Goal: Information Seeking & Learning: Learn about a topic

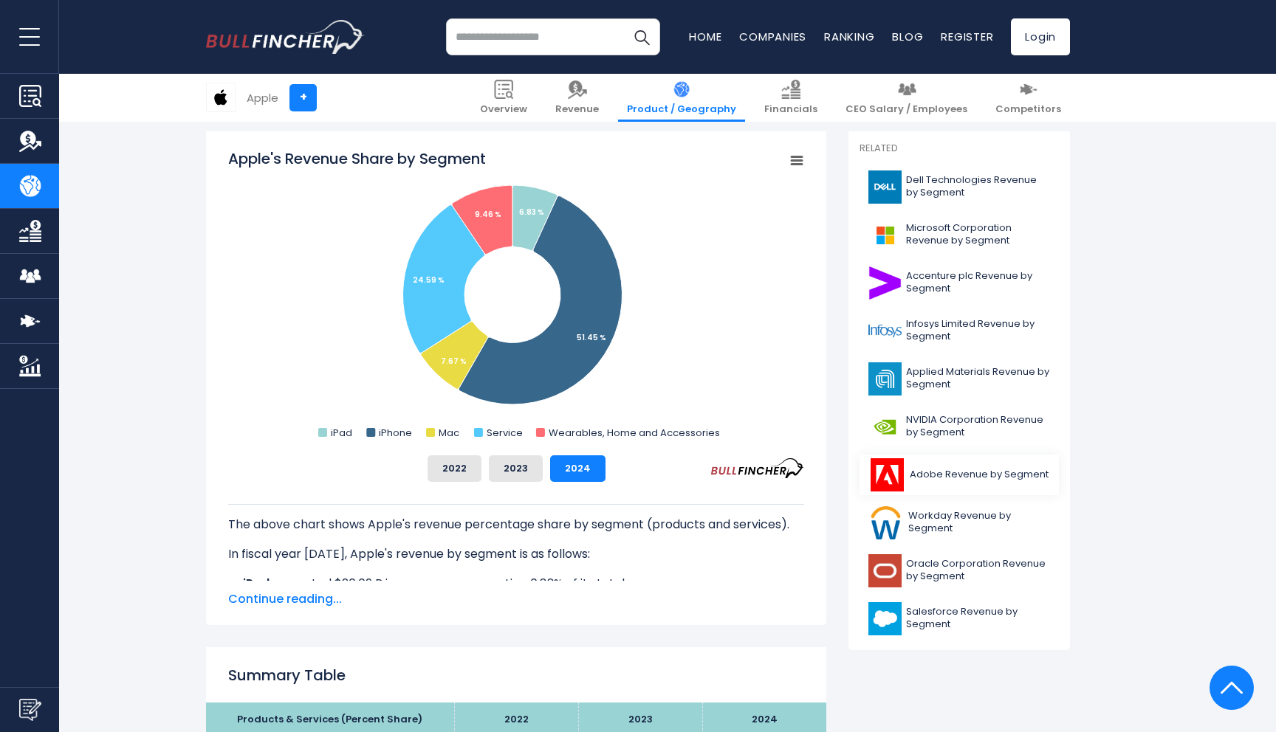
scroll to position [381, 0]
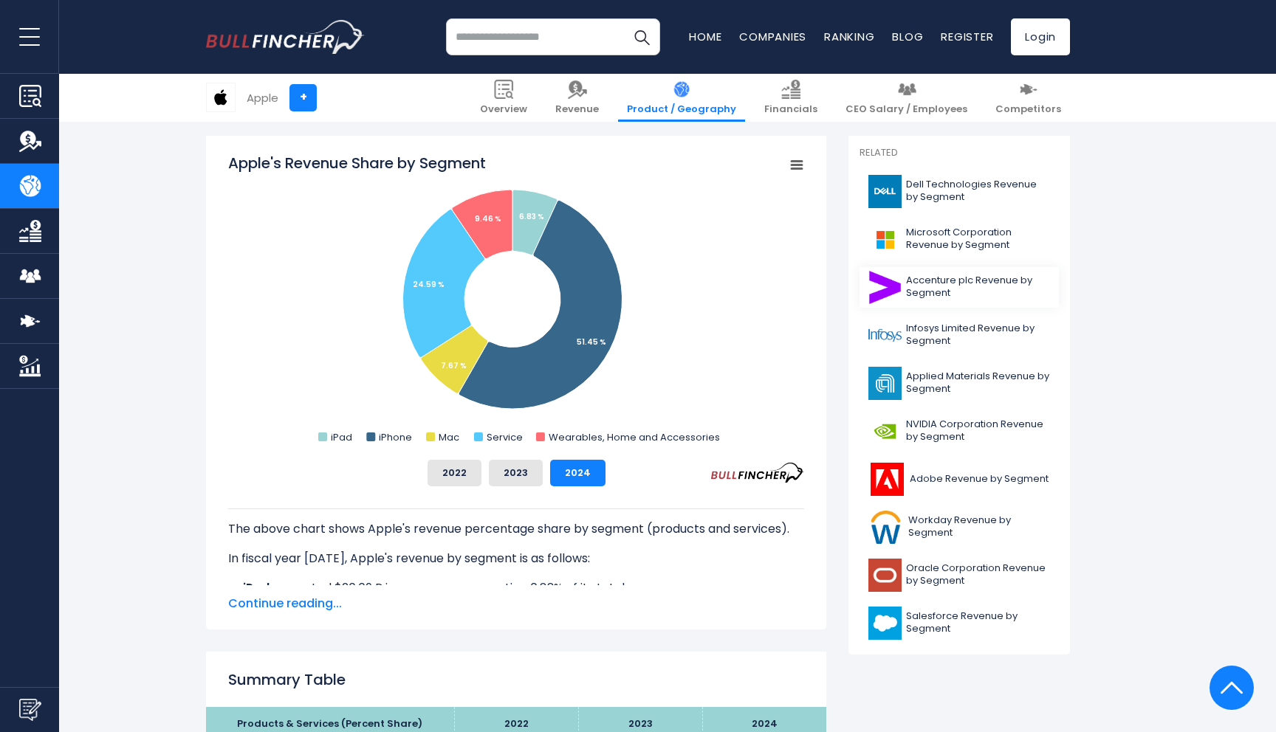
click at [910, 286] on span "Accenture plc Revenue by Segment" at bounding box center [978, 287] width 144 height 25
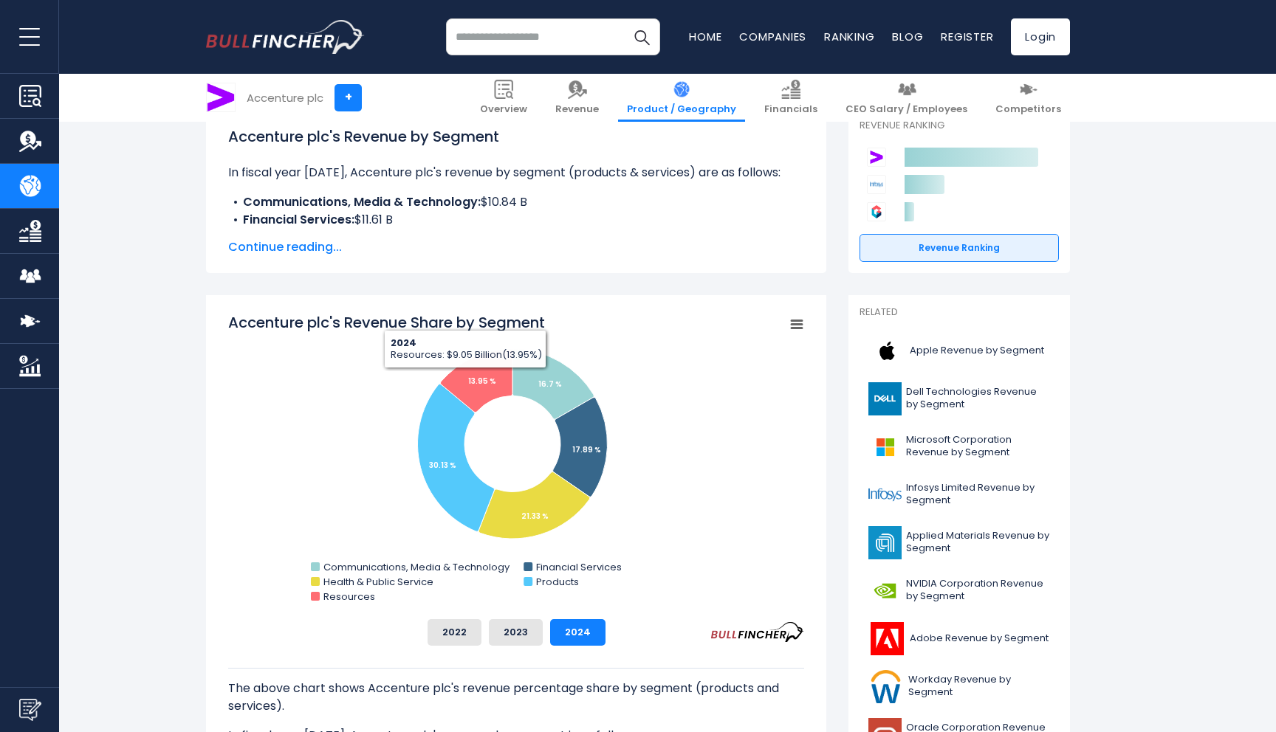
scroll to position [226, 0]
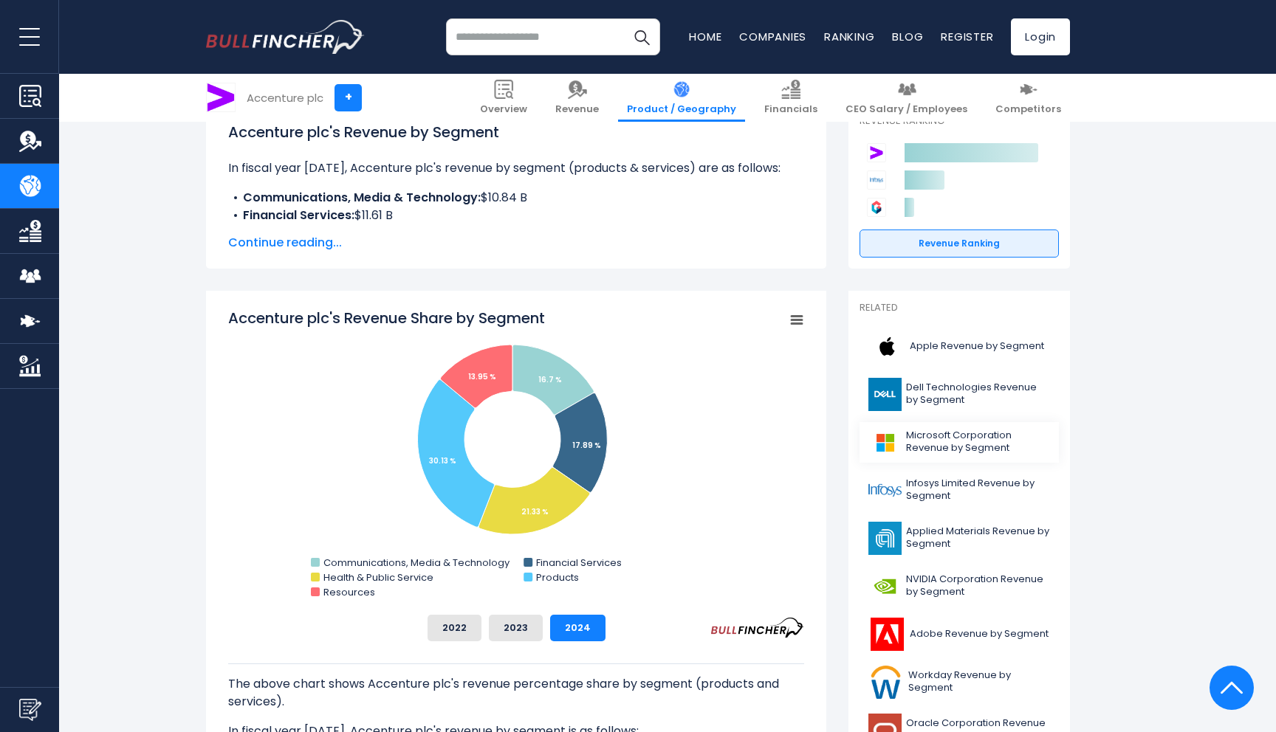
click at [888, 429] on img at bounding box center [884, 442] width 33 height 33
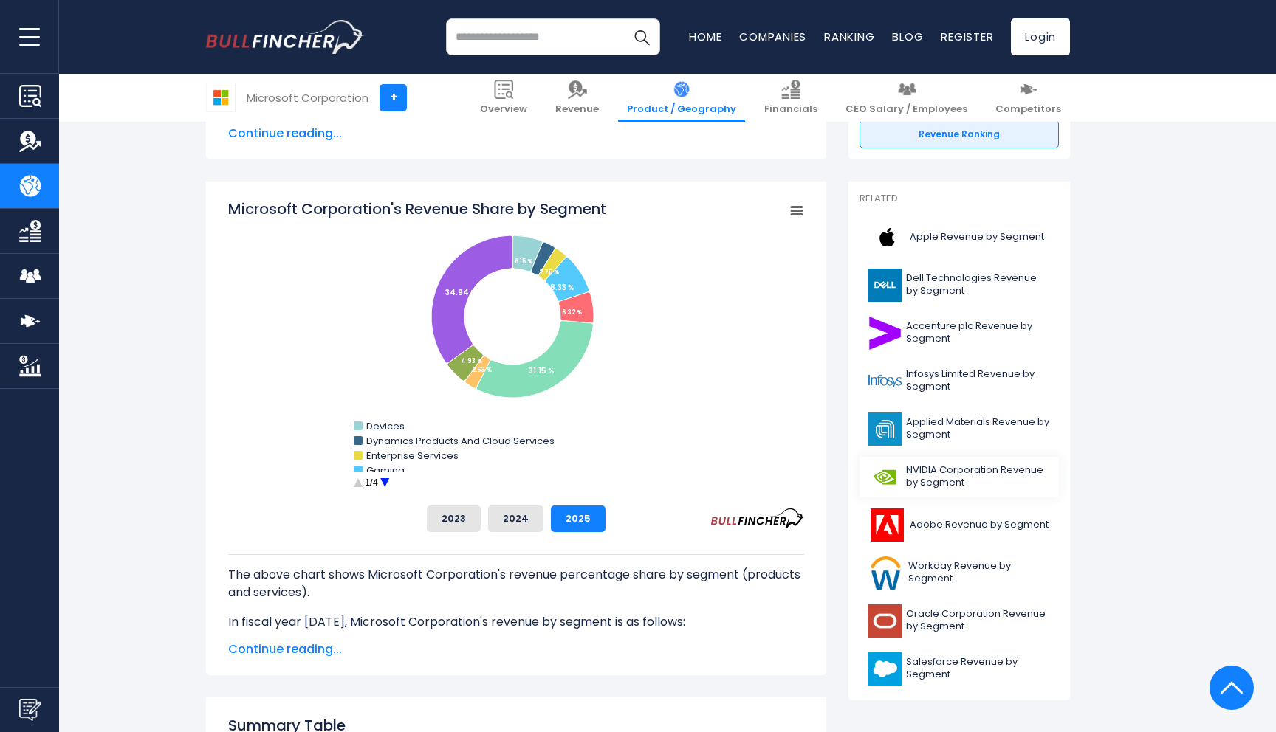
scroll to position [350, 0]
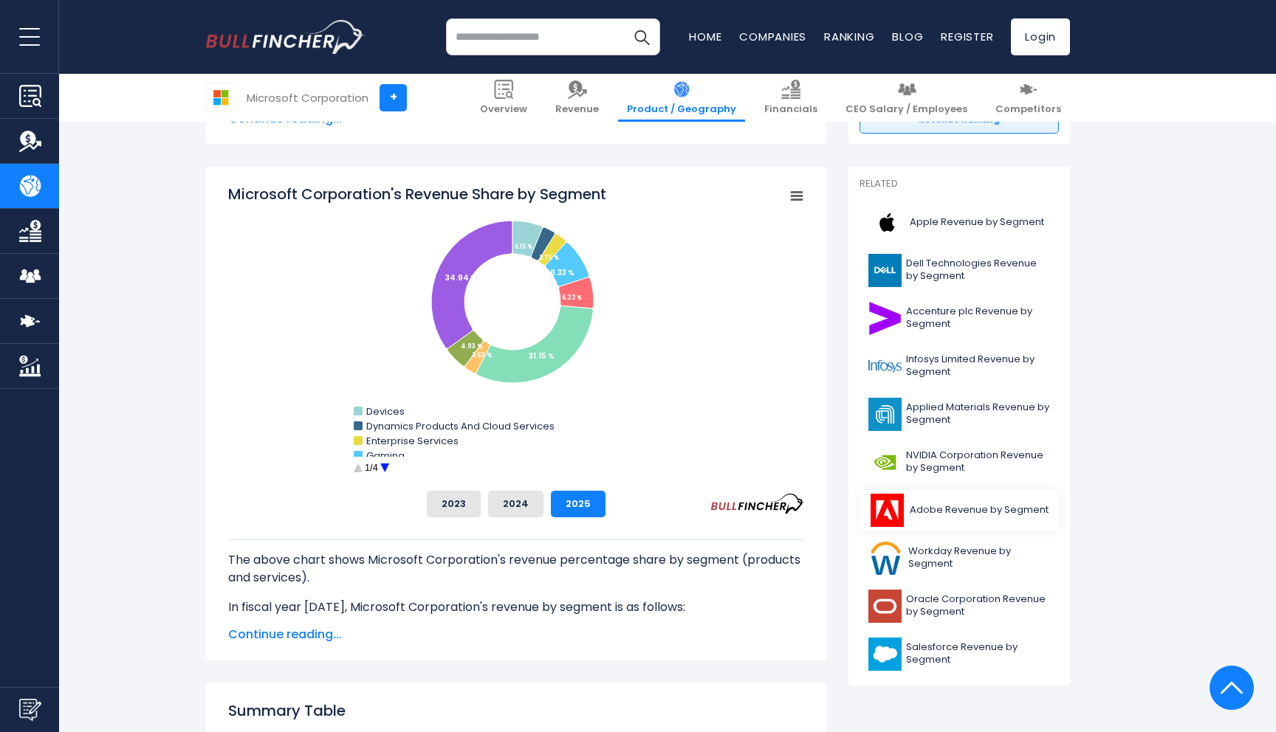
click at [885, 504] on img at bounding box center [886, 510] width 37 height 33
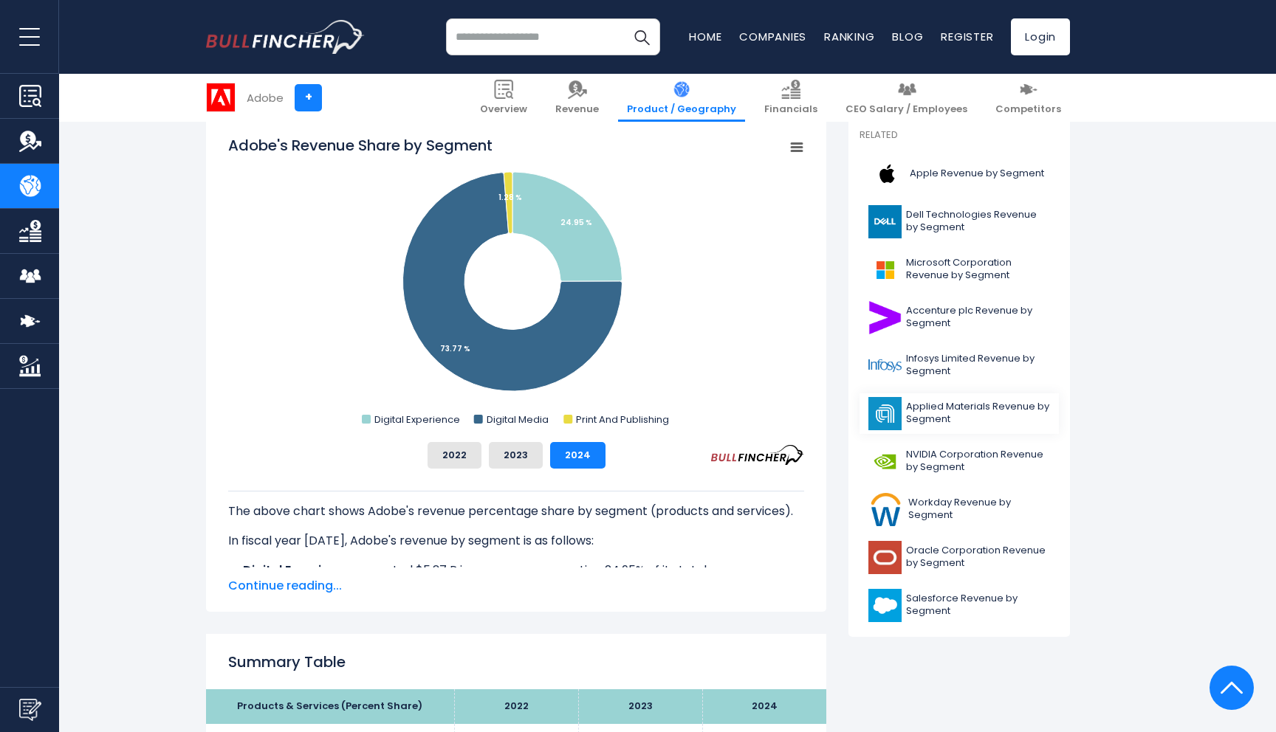
scroll to position [396, 0]
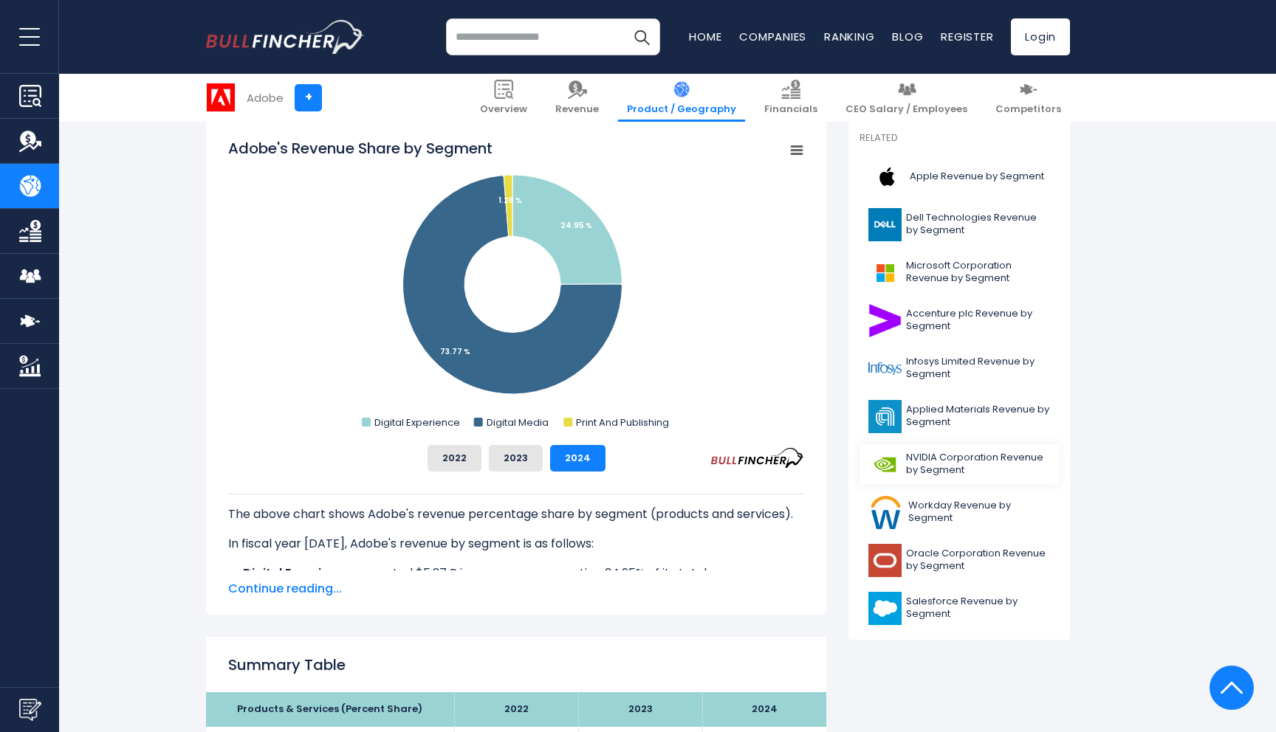
click at [890, 463] on img at bounding box center [884, 464] width 33 height 33
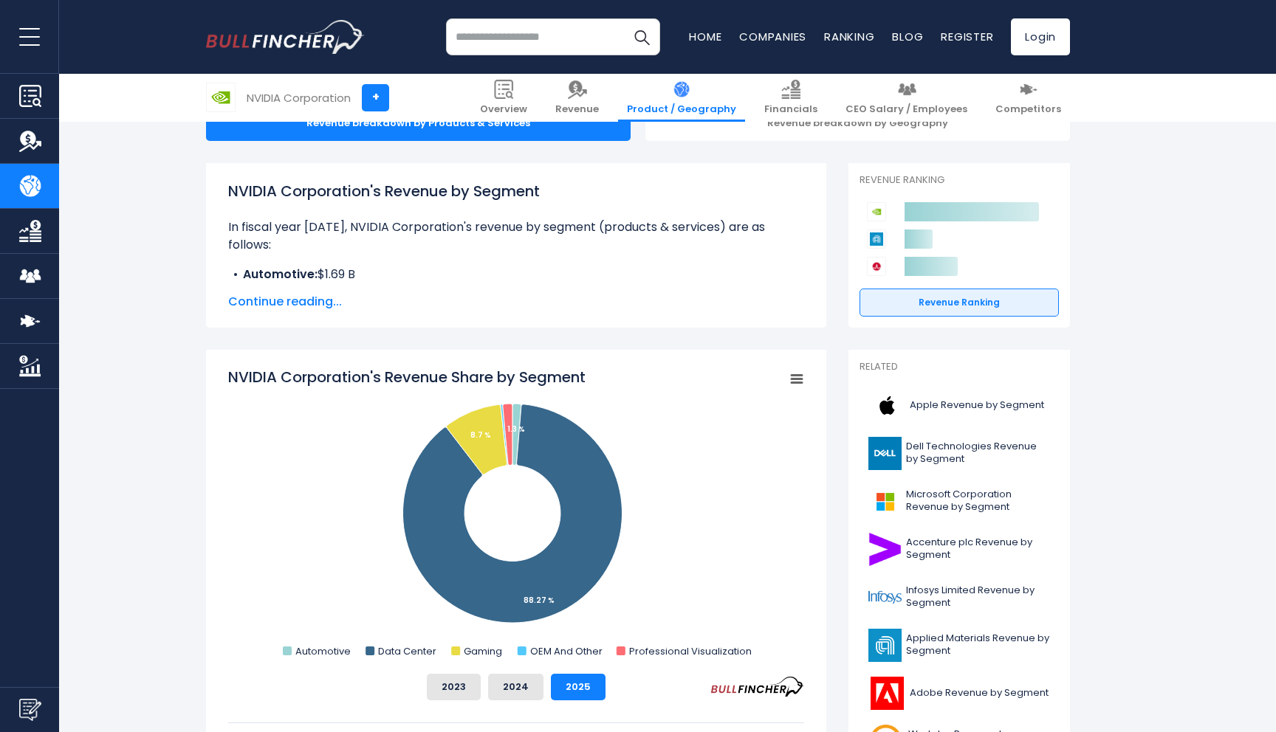
scroll to position [166, 0]
